Goal: Information Seeking & Learning: Learn about a topic

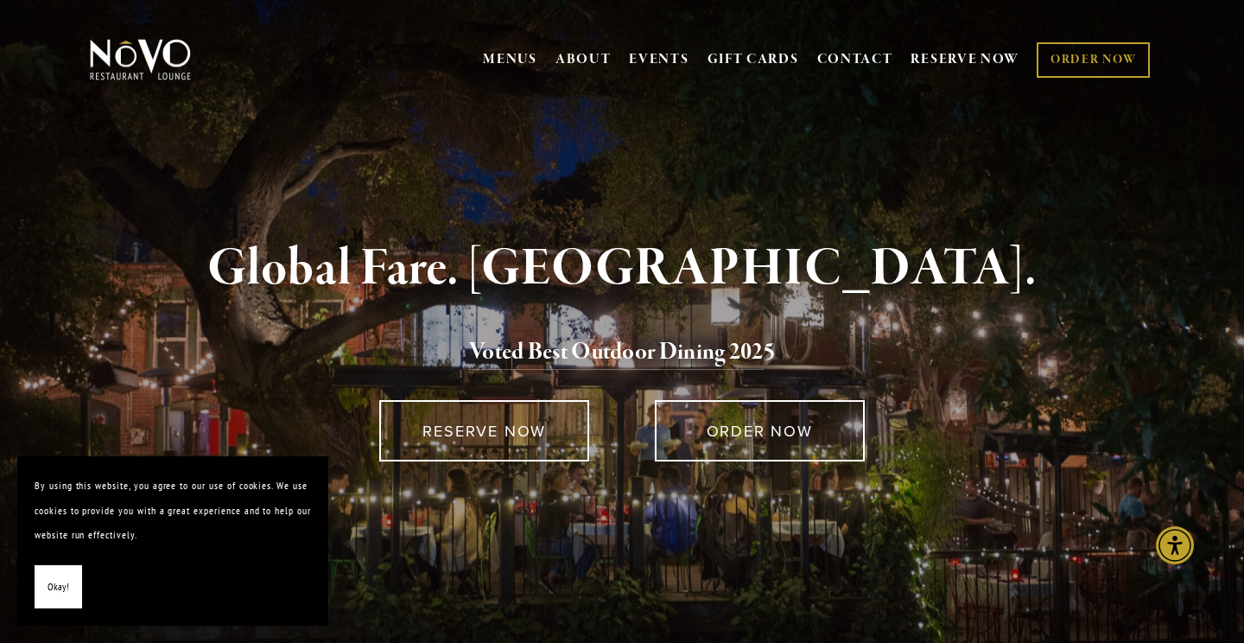
click at [49, 600] on button "Okay!" at bounding box center [59, 587] width 48 height 44
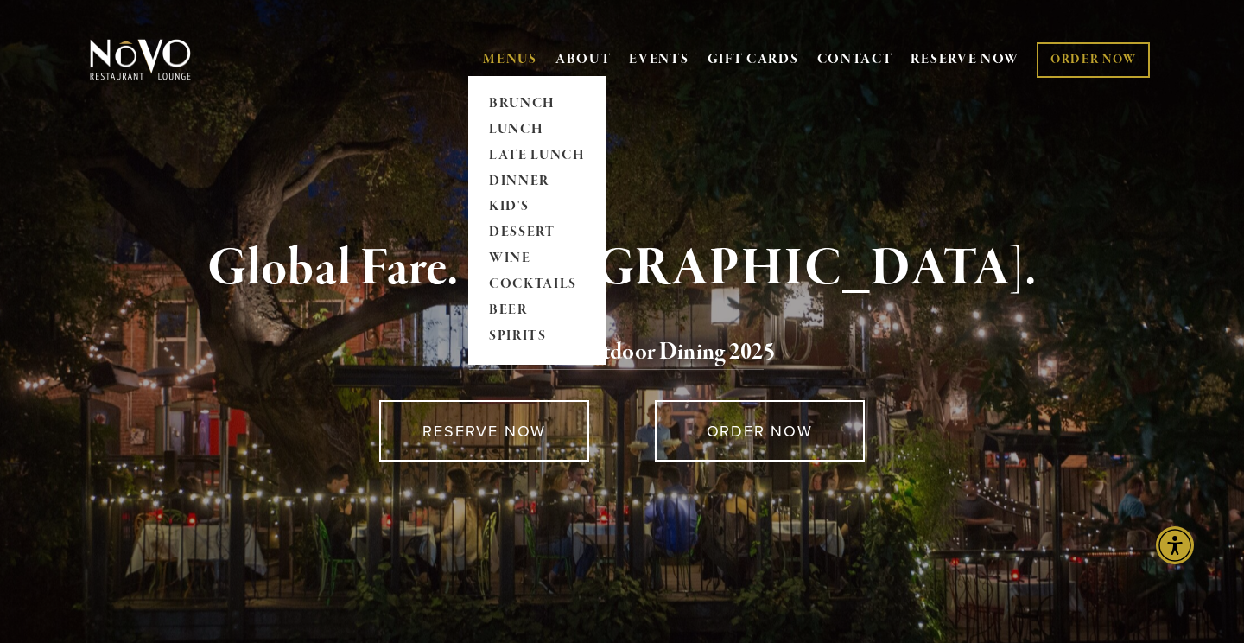
click at [518, 58] on link "MENUS" at bounding box center [510, 59] width 54 height 17
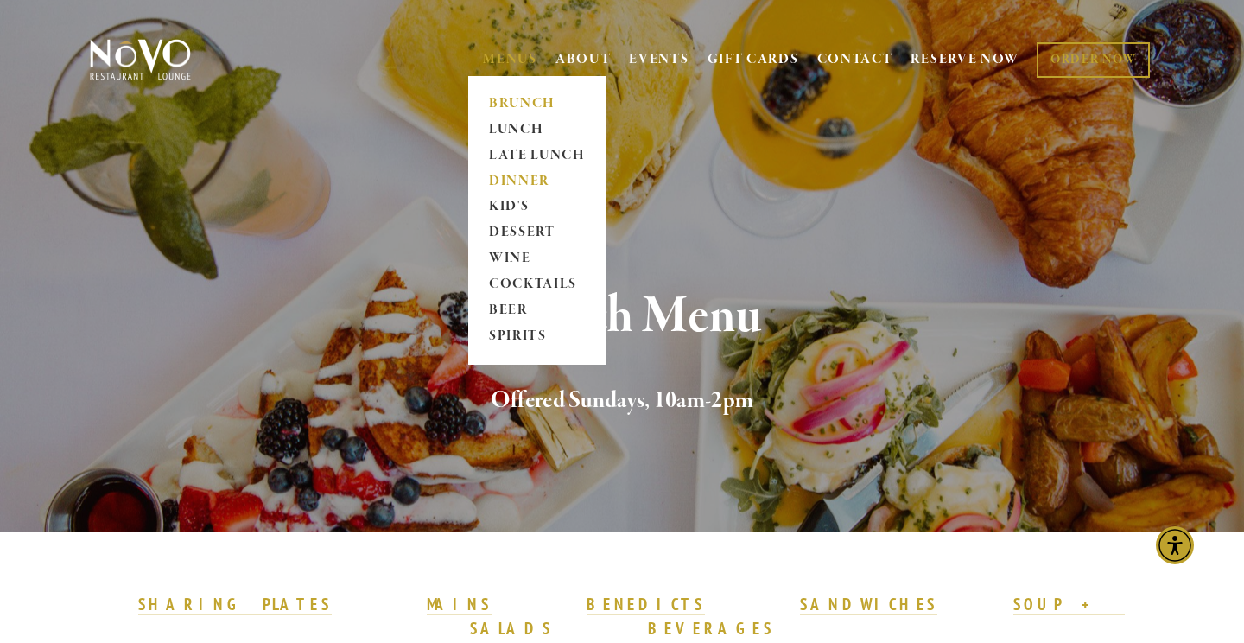
click at [515, 181] on link "DINNER" at bounding box center [537, 181] width 108 height 26
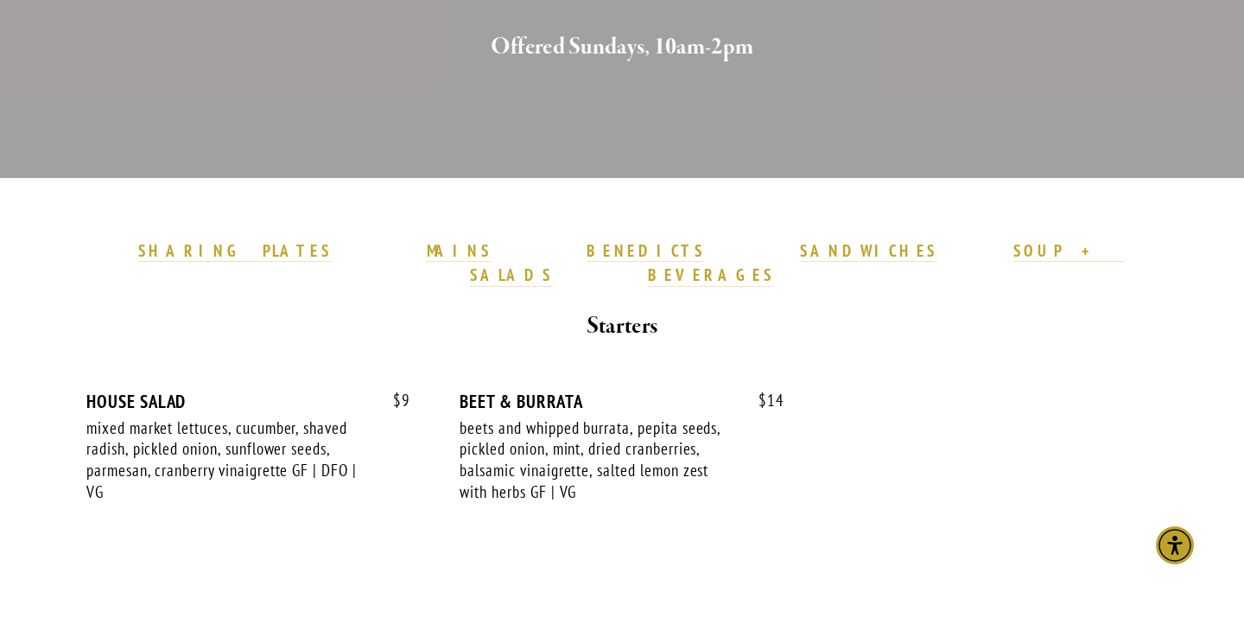
scroll to position [297, 0]
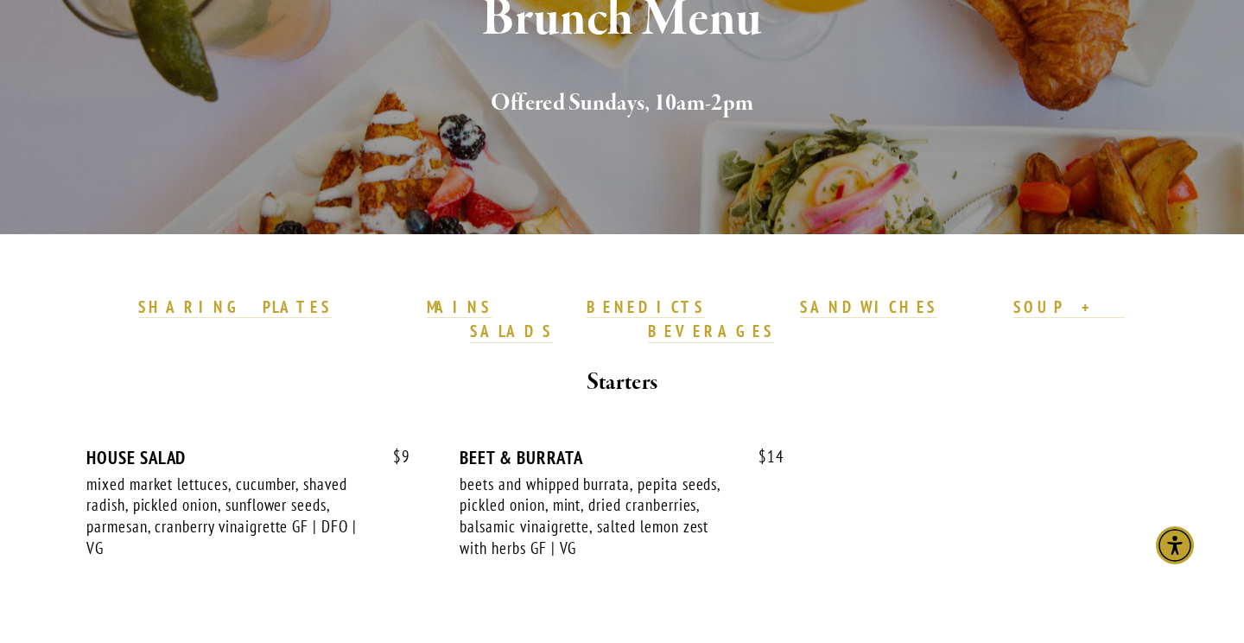
click at [332, 302] on strong "SHARING PLATES" at bounding box center [235, 306] width 194 height 21
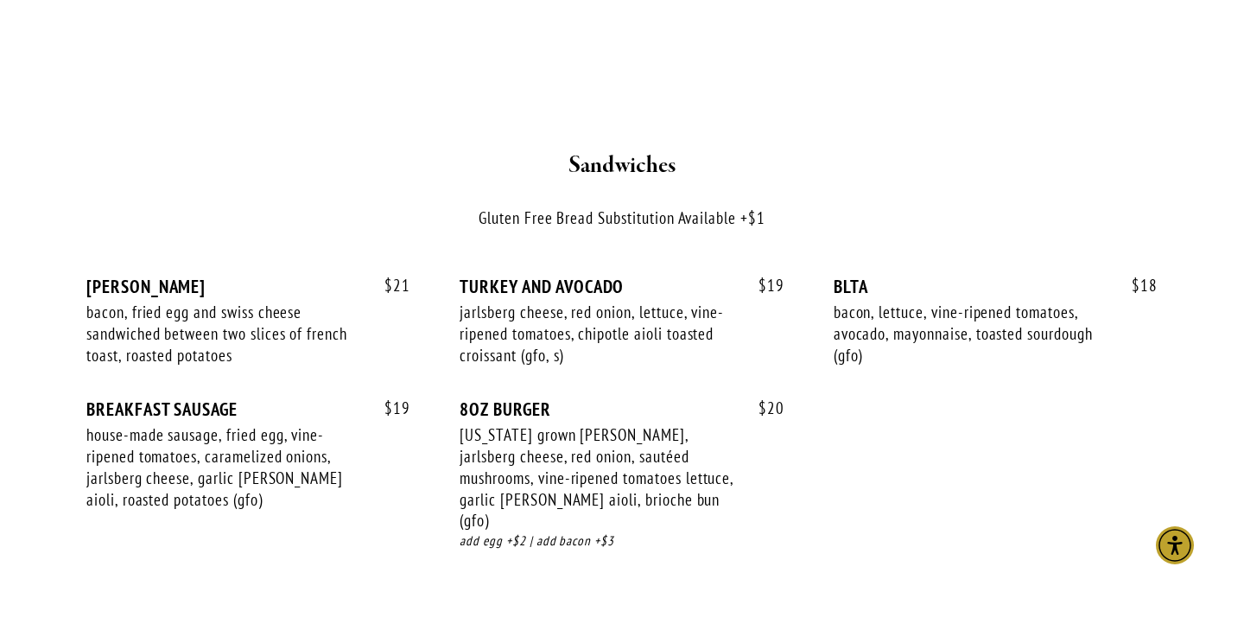
scroll to position [2487, 0]
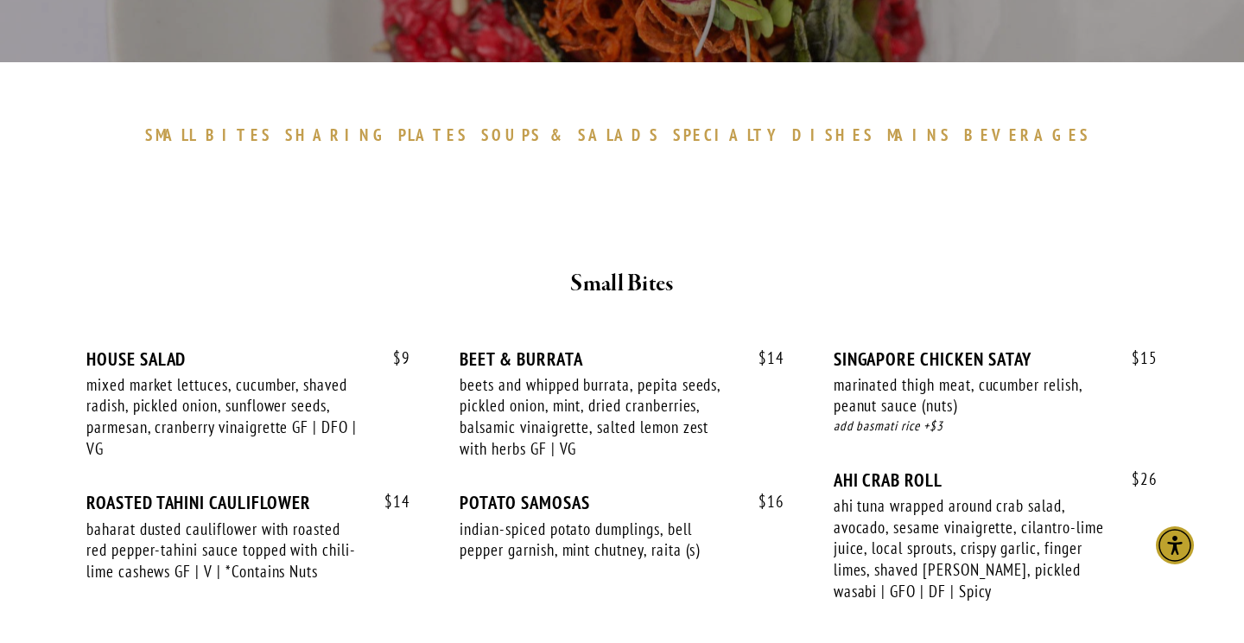
scroll to position [470, 0]
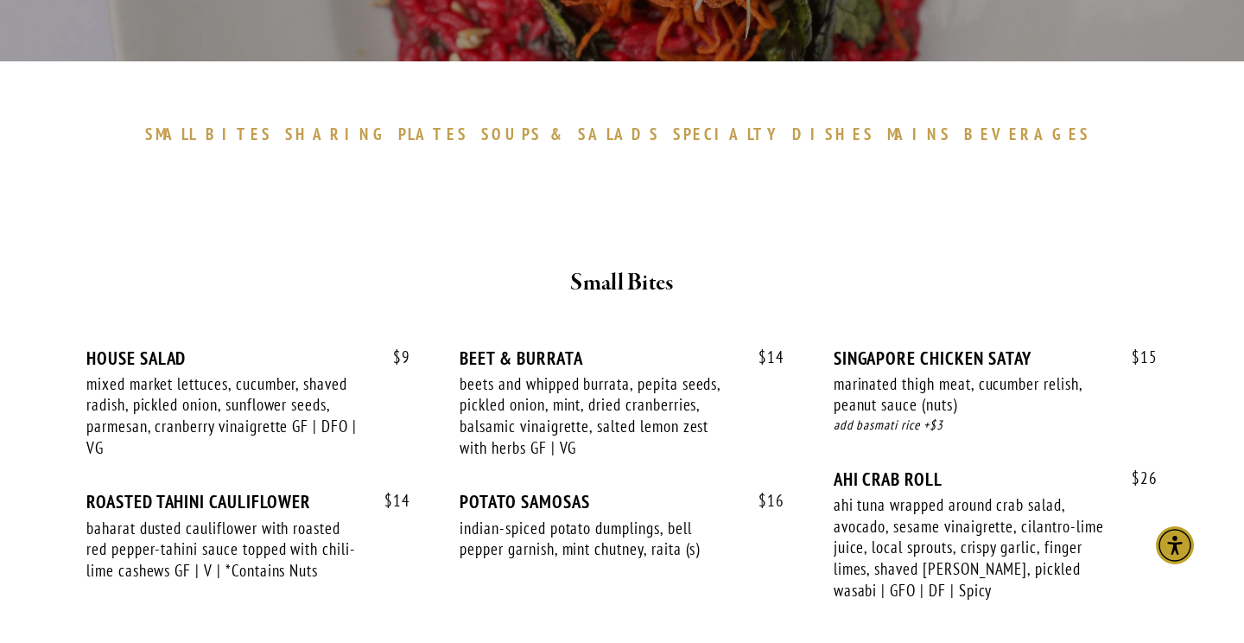
click at [887, 136] on span "MAINS" at bounding box center [919, 134] width 65 height 21
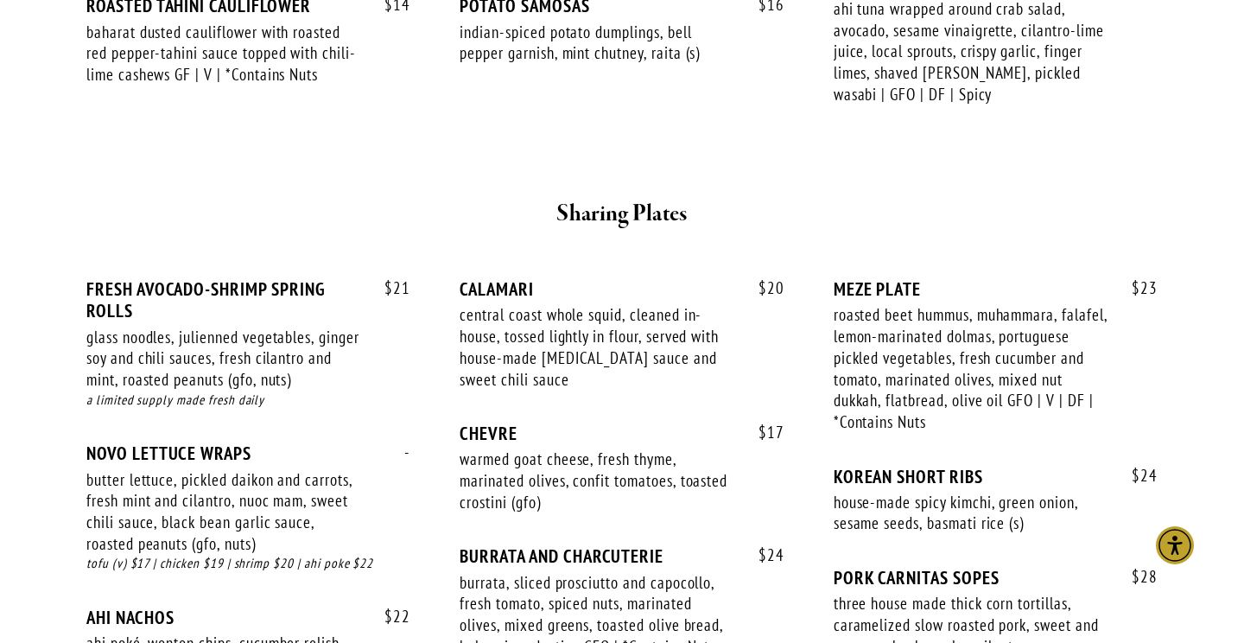
scroll to position [796, 0]
